Goal: Transaction & Acquisition: Purchase product/service

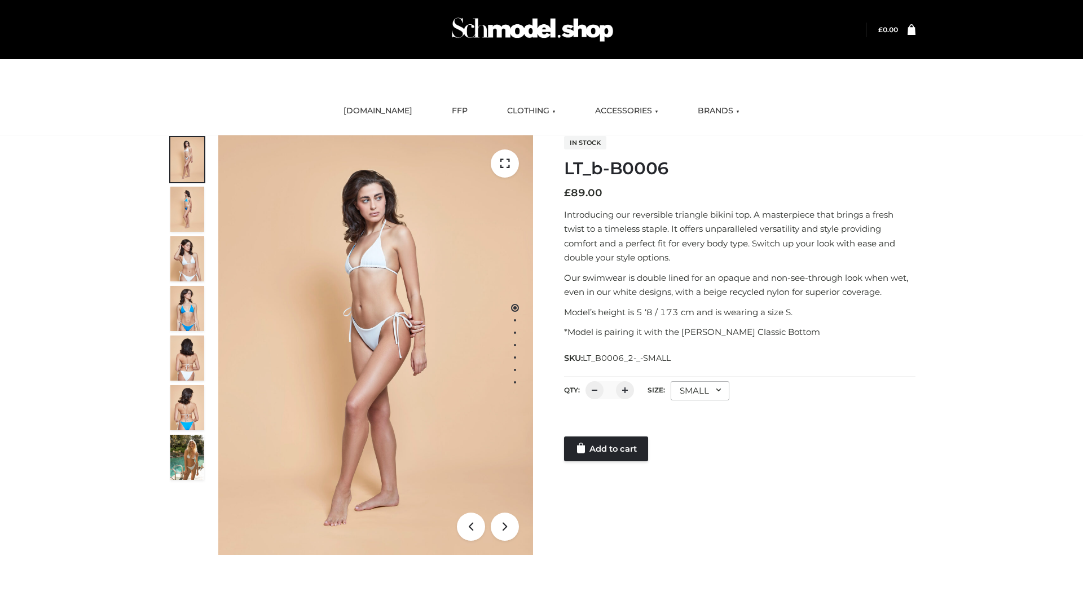
click at [607, 449] on link "Add to cart" at bounding box center [606, 449] width 84 height 25
